Goal: Navigation & Orientation: Go to known website

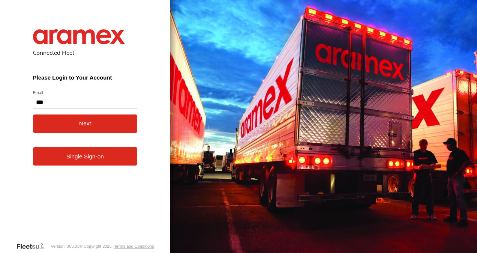
type input "**********"
click at [96, 127] on button "Next" at bounding box center [85, 123] width 105 height 18
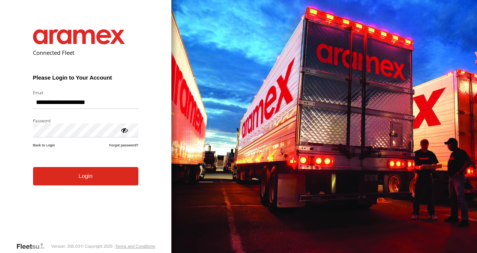
click at [107, 181] on button "Login" at bounding box center [85, 176] width 105 height 18
